Goal: Task Accomplishment & Management: Complete application form

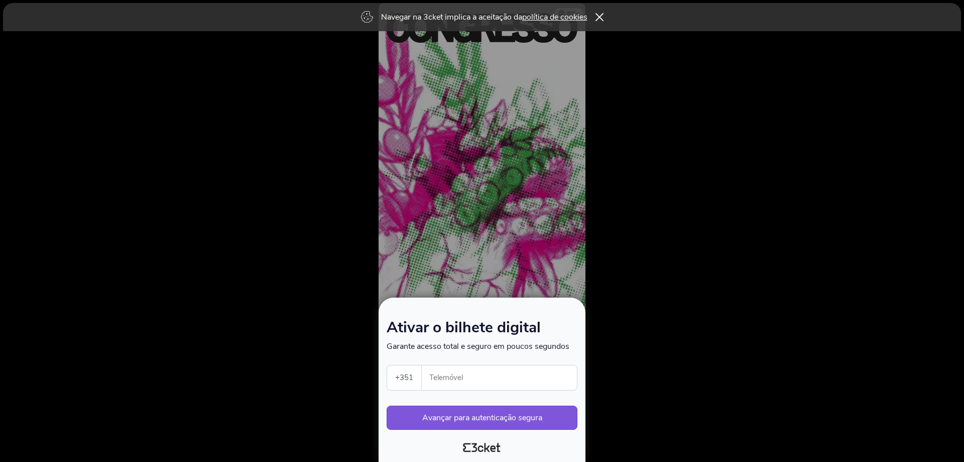
click at [465, 374] on input "Telemóvel" at bounding box center [503, 377] width 147 height 25
type input "932542919"
click at [442, 424] on button "Avançar para autenticação segura" at bounding box center [482, 417] width 191 height 24
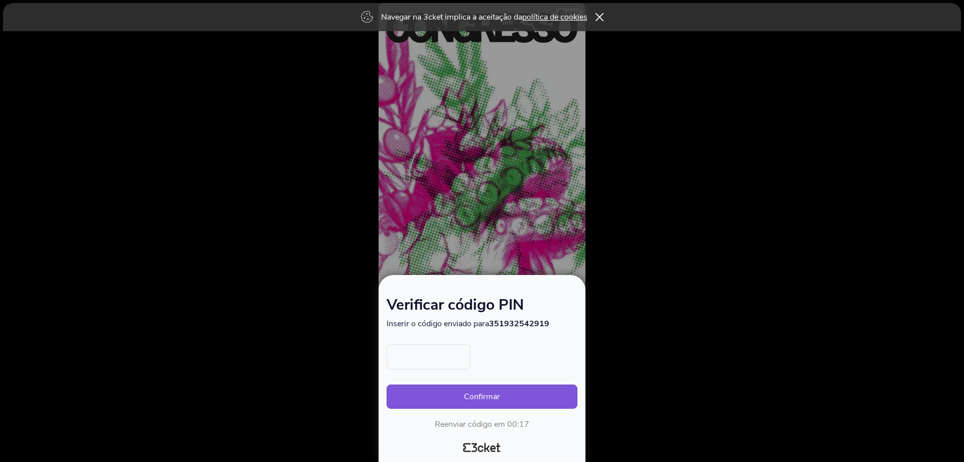
click at [414, 345] on input "text" at bounding box center [429, 356] width 84 height 25
type input "3878"
click at [469, 407] on button "Confirmar" at bounding box center [482, 396] width 191 height 24
click at [470, 400] on button "Confirmar" at bounding box center [482, 396] width 191 height 24
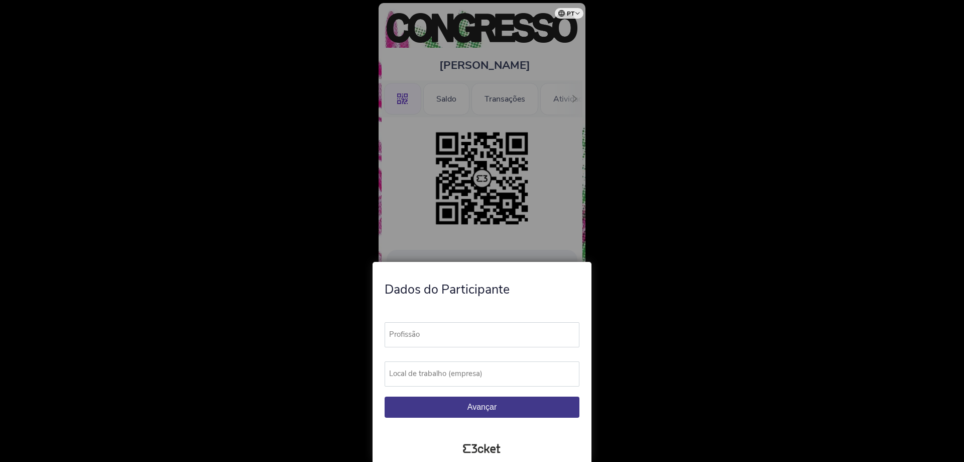
click at [408, 333] on label "Profissão" at bounding box center [487, 334] width 204 height 25
click at [408, 333] on input "Profissão" at bounding box center [482, 334] width 195 height 25
type input "Produtora de conteúdos"
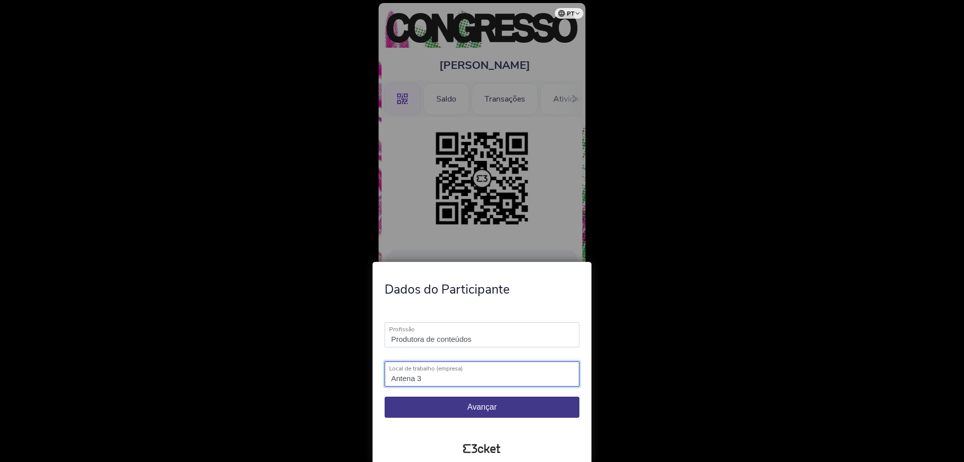
type input "Antena 3"
click at [490, 410] on span "Avançar" at bounding box center [482, 406] width 29 height 9
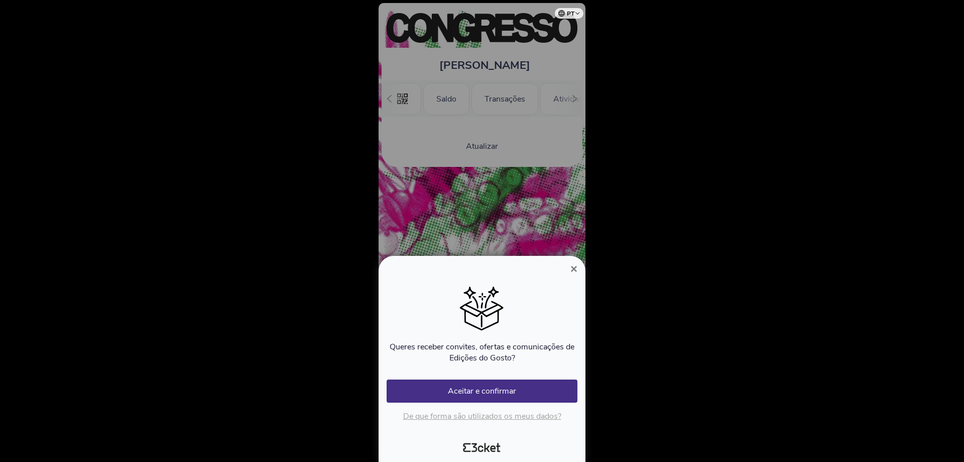
scroll to position [0, 90]
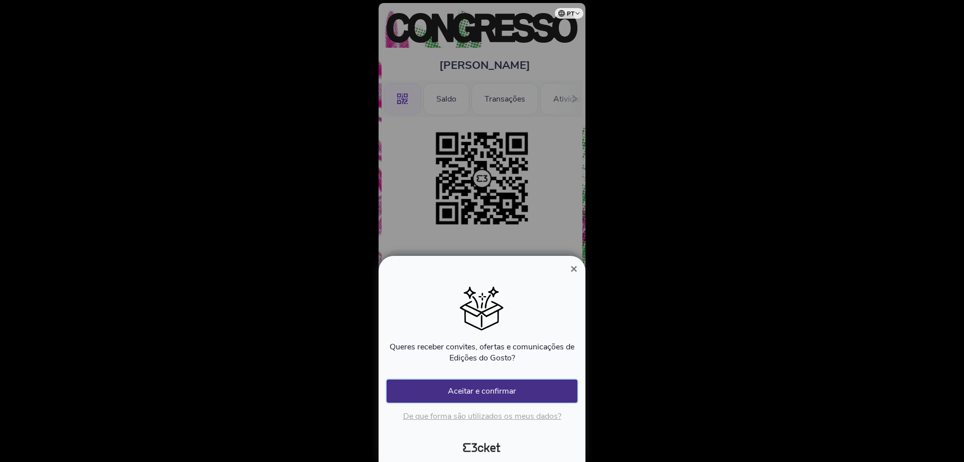
click at [462, 391] on button "Aceitar e confirmar" at bounding box center [482, 390] width 191 height 23
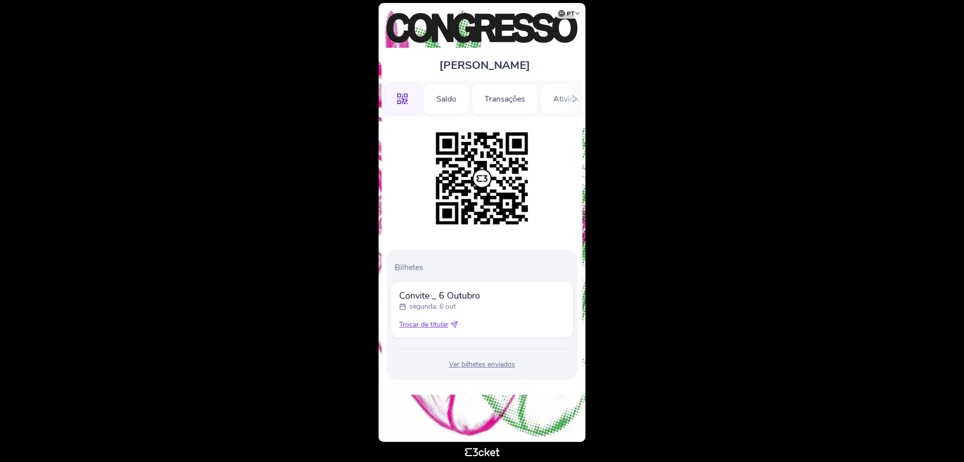
click at [472, 38] on img at bounding box center [482, 28] width 191 height 30
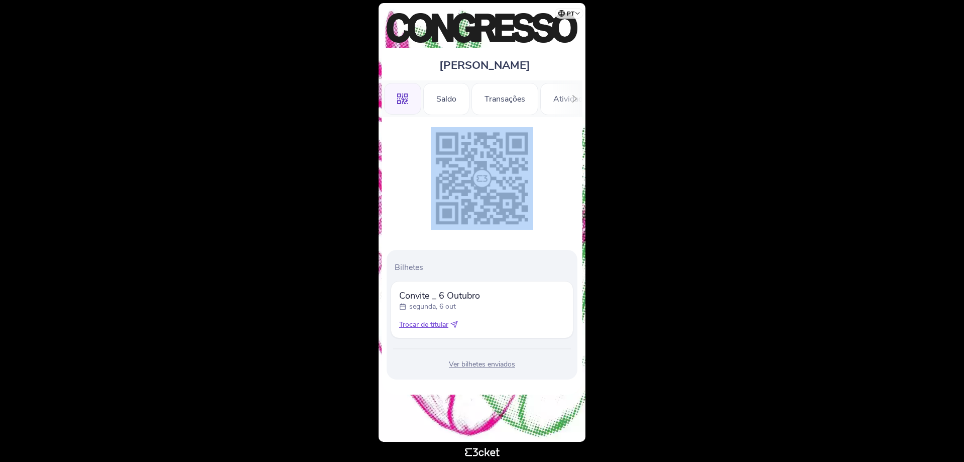
drag, startPoint x: 567, startPoint y: 101, endPoint x: 564, endPoint y: 140, distance: 39.3
click at [564, 140] on div "Marta Rocha .st0{fill-rule:evenodd;clip-rule:evenodd;} Saldo Transações Ativida…" at bounding box center [482, 221] width 201 height 347
click at [569, 117] on div "Bilhetes Convite _ 6 Outubro segunda, 6 out Trocar de titular" at bounding box center [482, 255] width 201 height 277
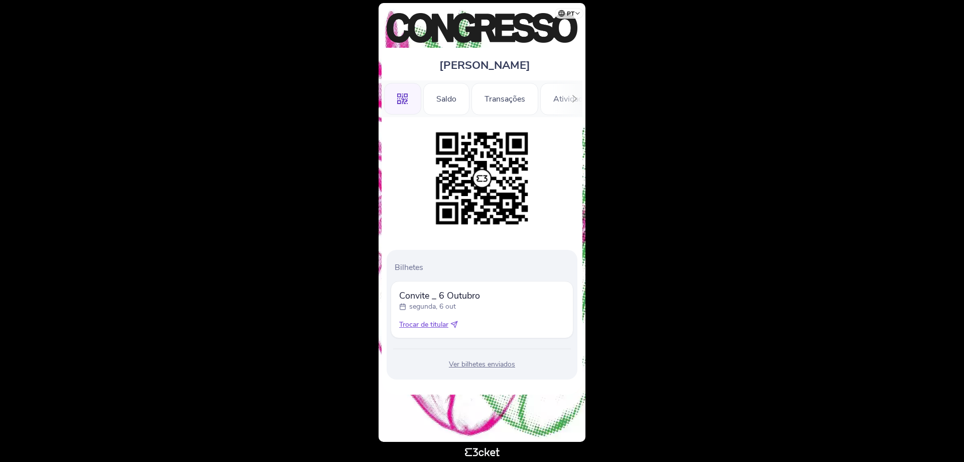
click at [574, 97] on icon at bounding box center [575, 99] width 8 height 8
click at [574, 97] on div "Informações" at bounding box center [545, 99] width 70 height 32
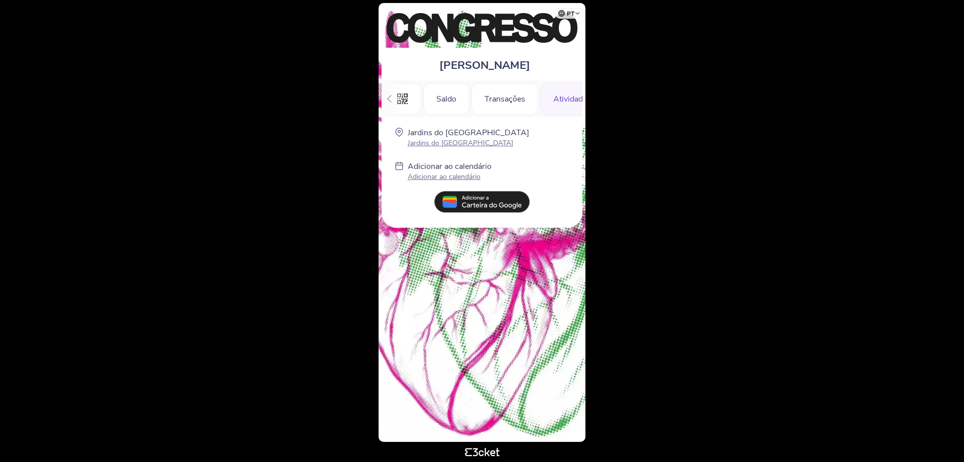
scroll to position [0, 97]
click at [384, 102] on div at bounding box center [390, 98] width 16 height 37
click at [481, 208] on img at bounding box center [481, 202] width 95 height 22
